Goal: Transaction & Acquisition: Purchase product/service

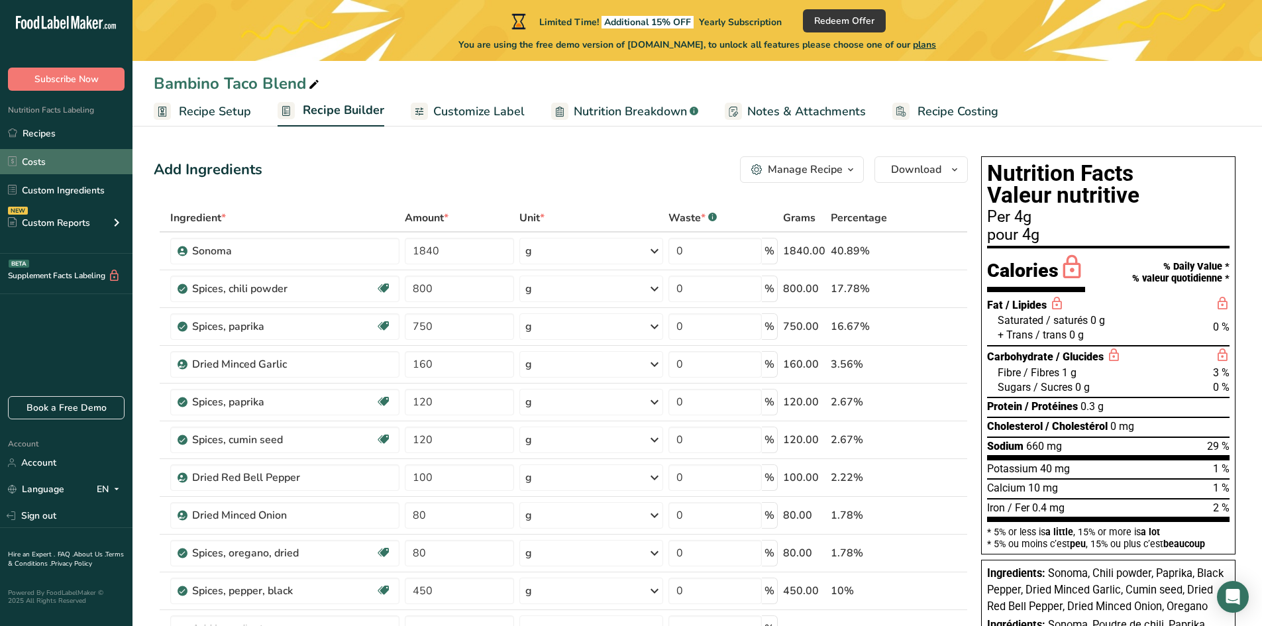
click at [42, 156] on link "Costs" at bounding box center [66, 161] width 133 height 25
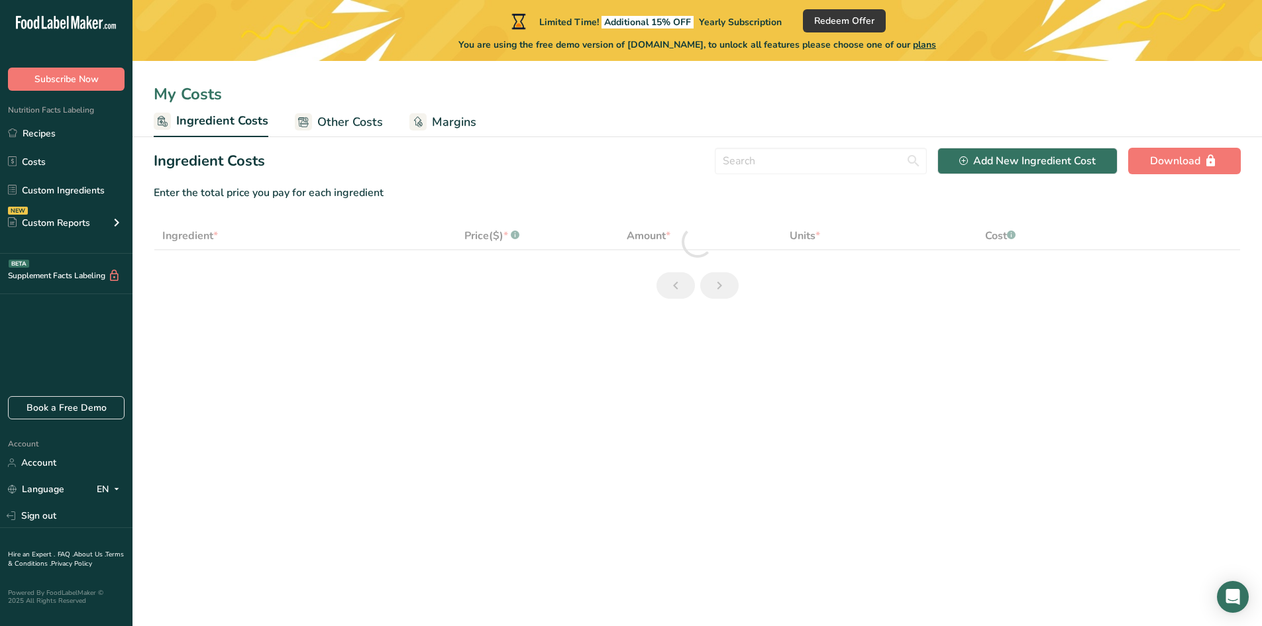
select select "1"
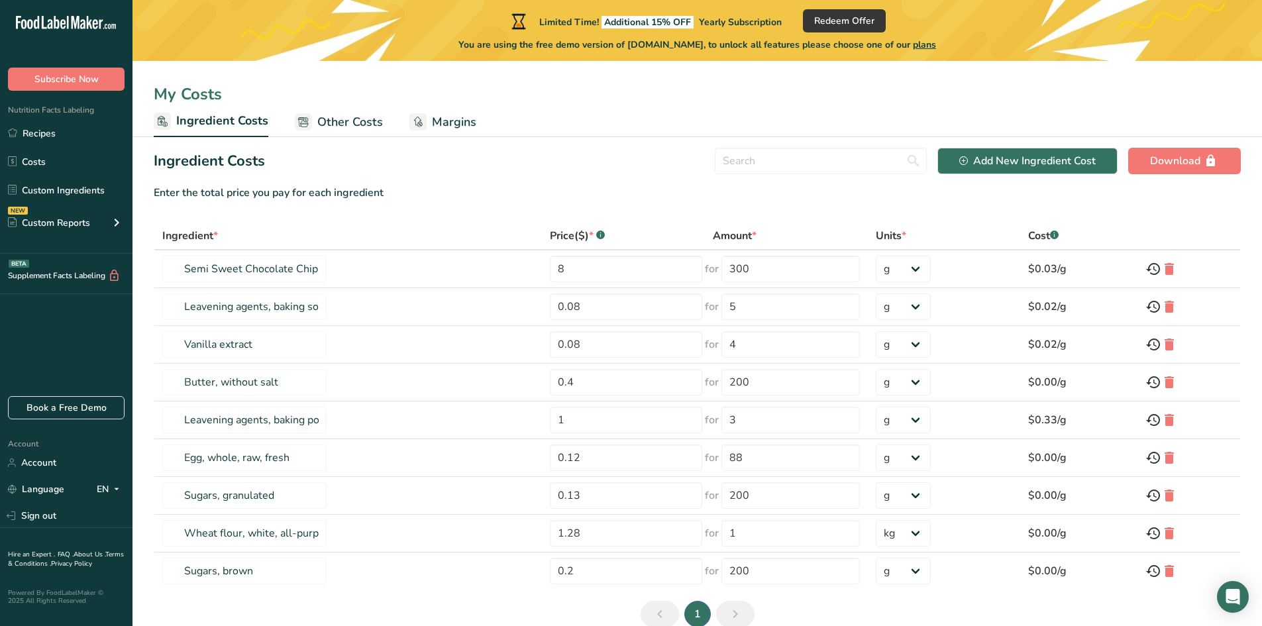
click at [936, 44] on span "plans" at bounding box center [924, 44] width 23 height 13
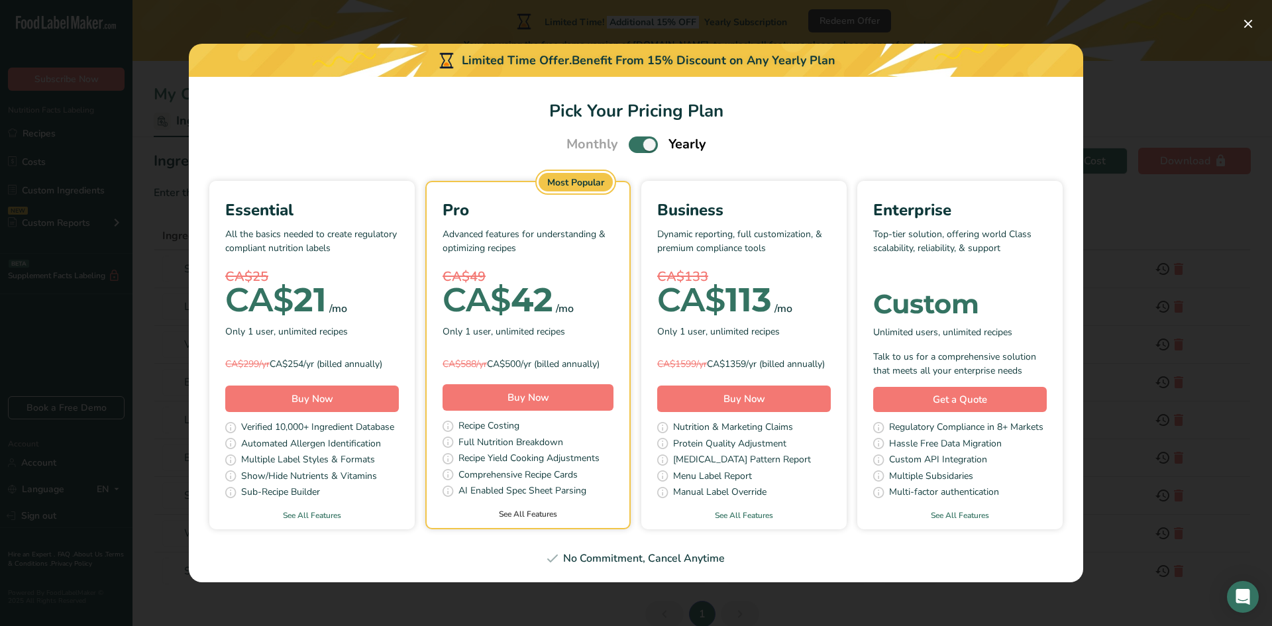
click at [527, 518] on link "See All Features" at bounding box center [528, 514] width 203 height 12
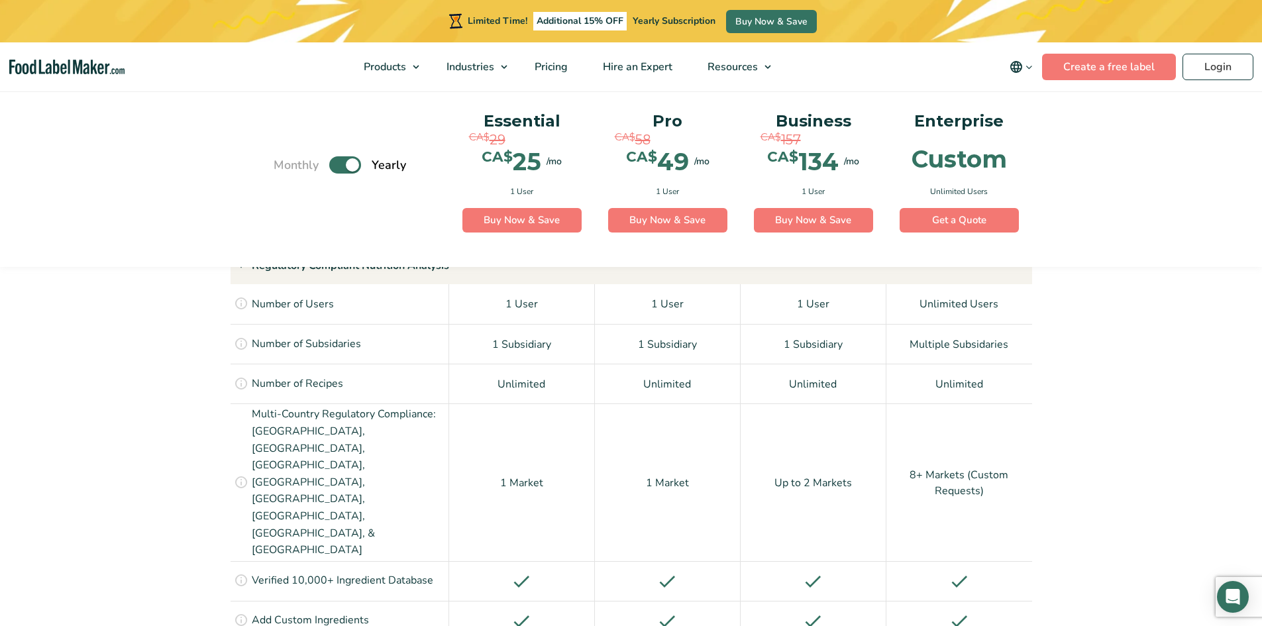
scroll to position [845, 0]
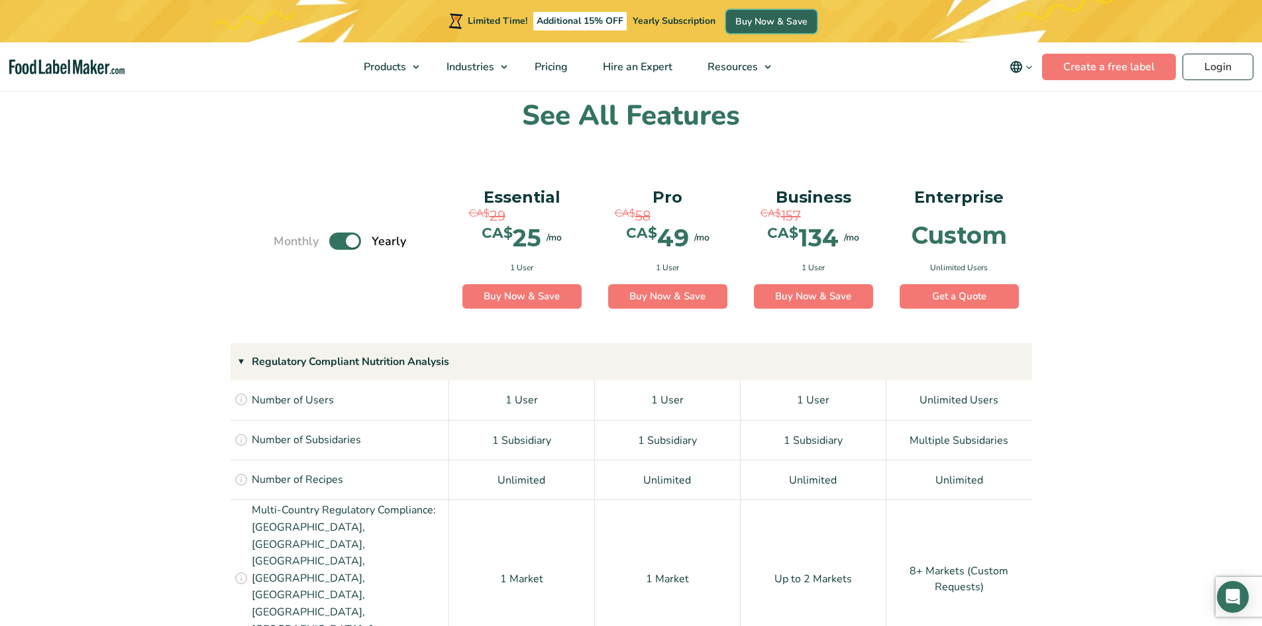
click at [800, 21] on link "Buy Now & Save" at bounding box center [771, 21] width 91 height 23
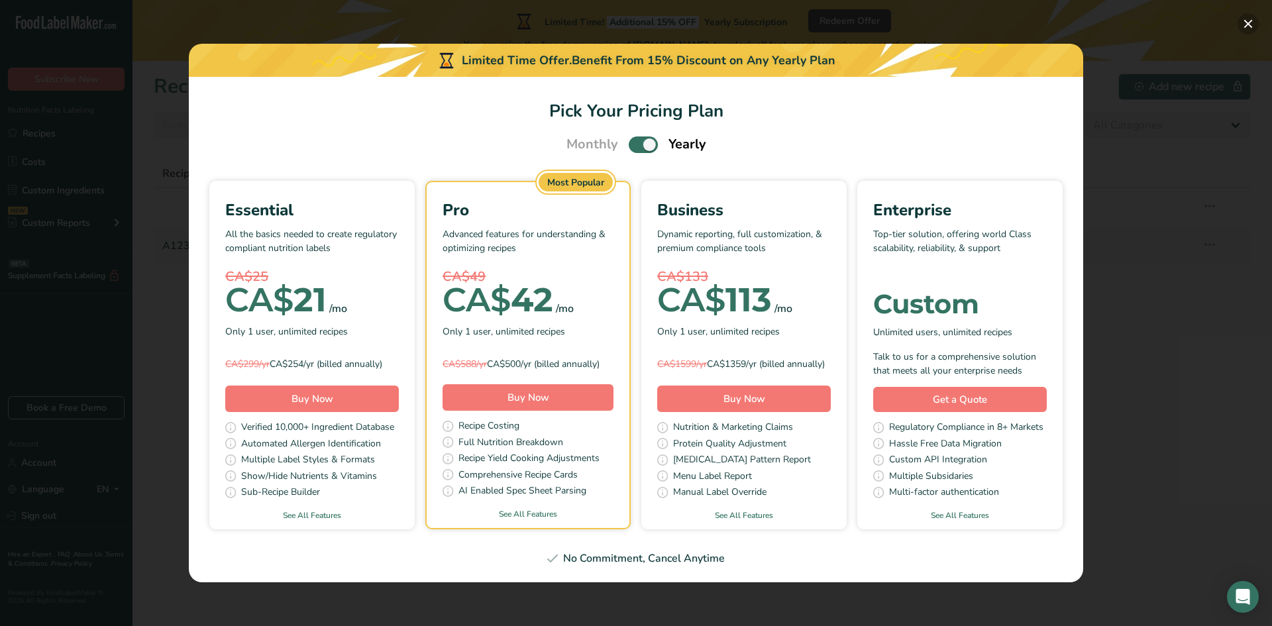
click at [1246, 22] on button "Pick Your Pricing Plan Modal" at bounding box center [1248, 23] width 21 height 21
